Goal: Task Accomplishment & Management: Manage account settings

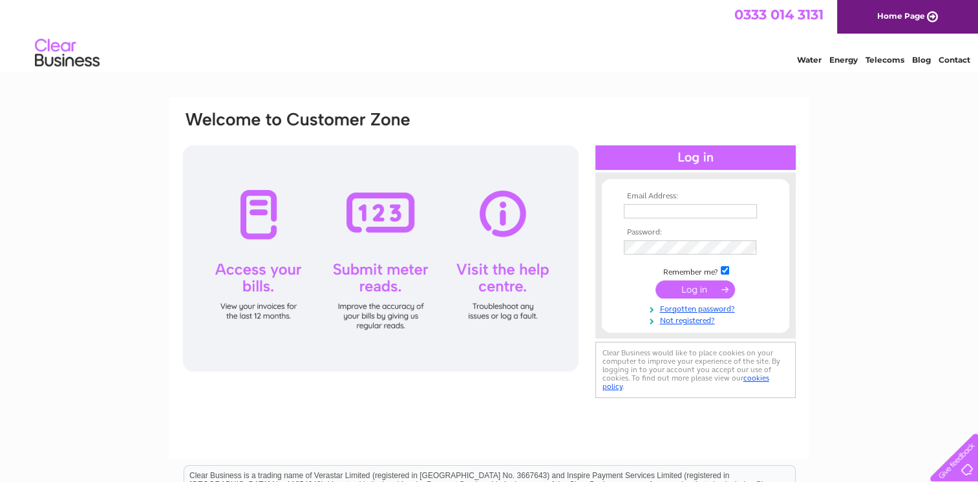
click at [498, 208] on input "text" at bounding box center [690, 211] width 133 height 14
type input "[EMAIL_ADDRESS][DOMAIN_NAME]"
click at [498, 293] on input "submit" at bounding box center [696, 290] width 80 height 18
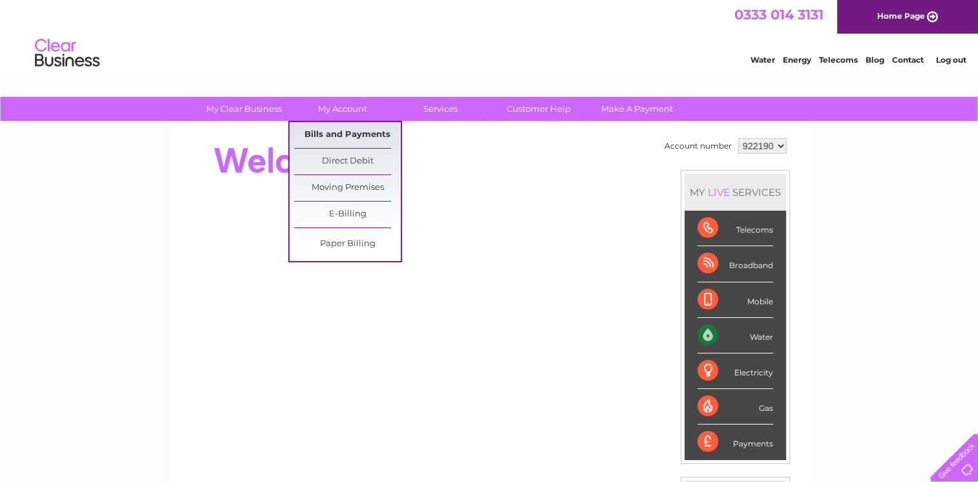
click at [344, 136] on link "Bills and Payments" at bounding box center [347, 135] width 107 height 26
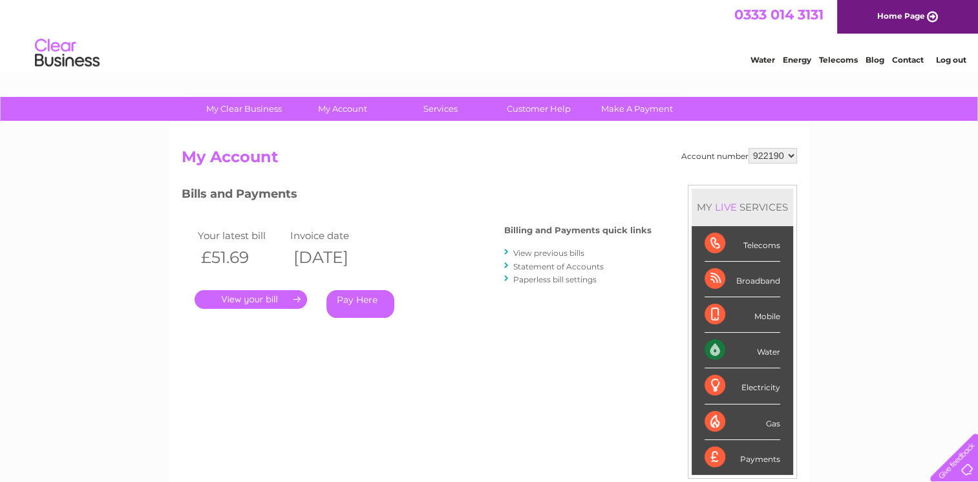
click at [265, 305] on link "." at bounding box center [251, 299] width 113 height 19
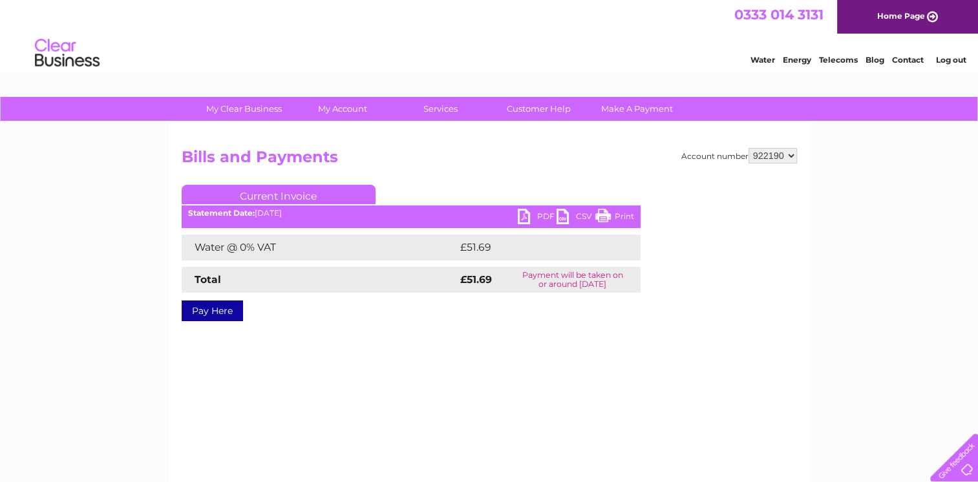
click at [535, 214] on link "PDF" at bounding box center [537, 218] width 39 height 19
click at [951, 62] on link "Log out" at bounding box center [951, 60] width 30 height 10
